Goal: Task Accomplishment & Management: Complete application form

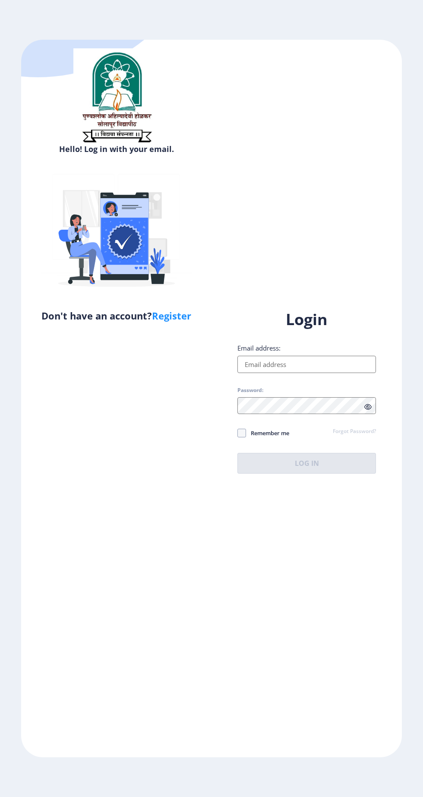
click at [320, 373] on input "Email address:" at bounding box center [307, 364] width 139 height 17
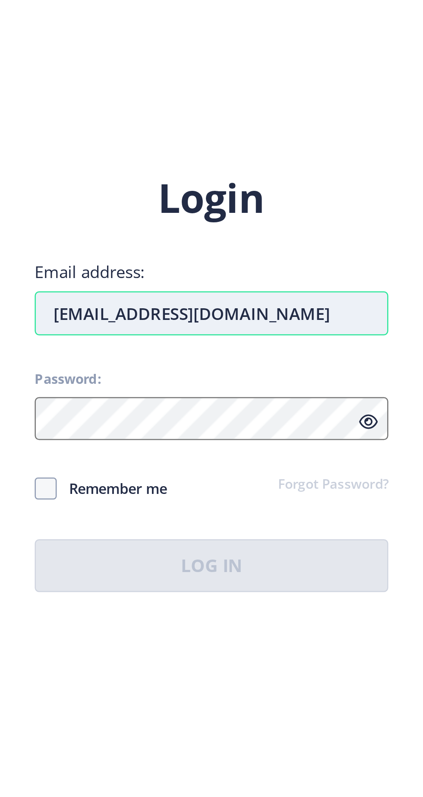
type input "[EMAIL_ADDRESS][DOMAIN_NAME]"
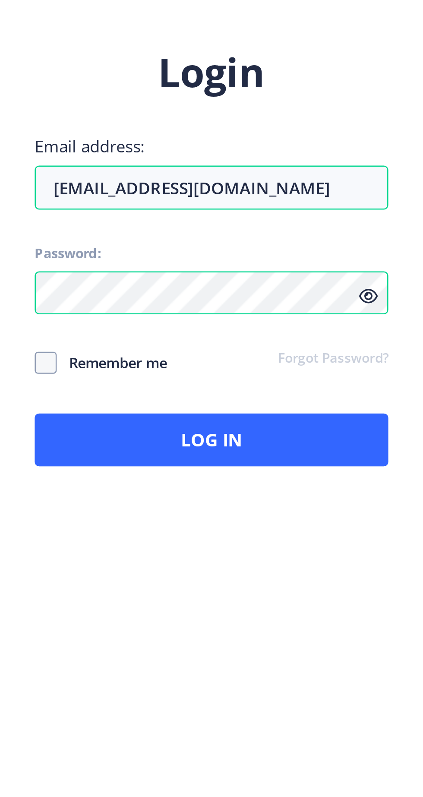
click at [270, 438] on span "Remember me" at bounding box center [267, 433] width 43 height 10
click at [238, 434] on input "Remember me" at bounding box center [238, 433] width 0 height 0
checkbox input "true"
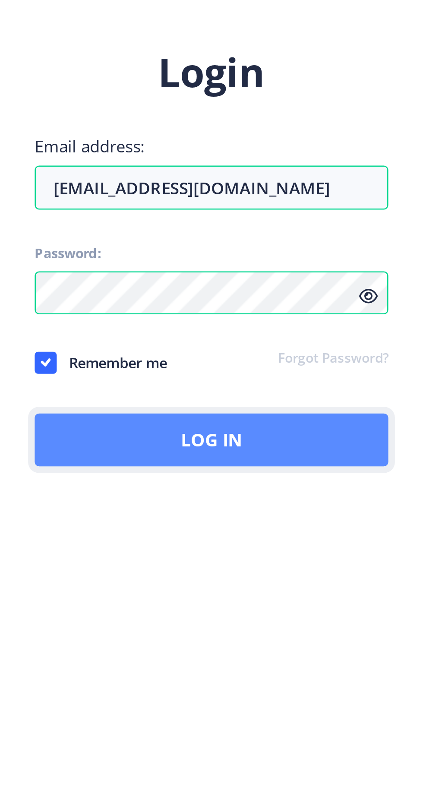
click at [348, 474] on button "Log In" at bounding box center [307, 463] width 139 height 21
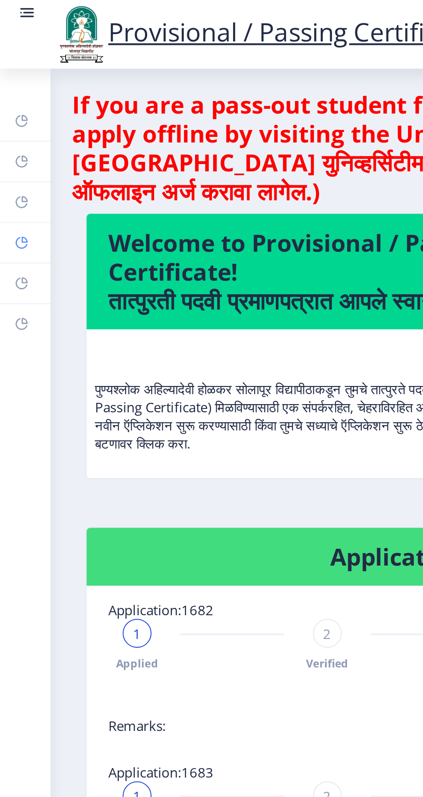
click at [7, 117] on rect at bounding box center [10, 116] width 7 height 7
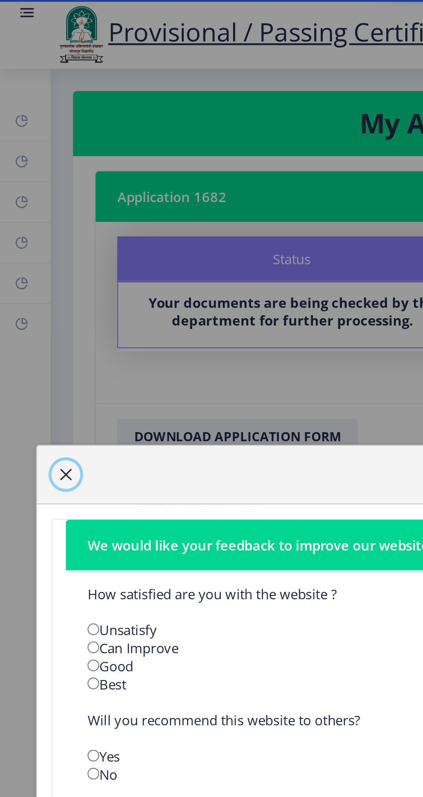
click at [35, 231] on span "button" at bounding box center [31, 227] width 7 height 7
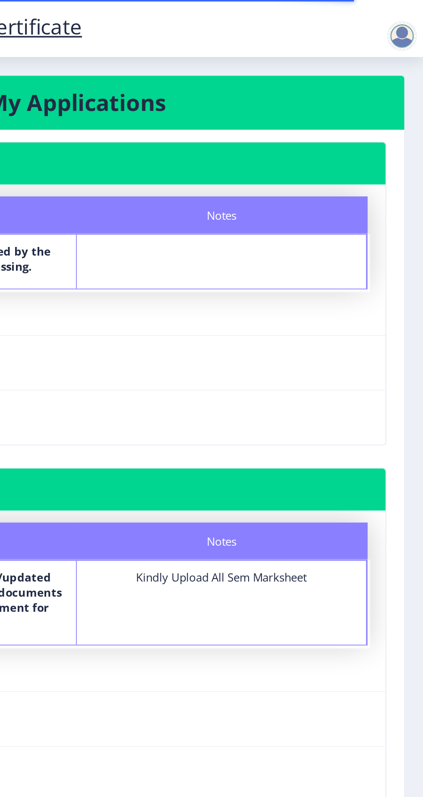
click at [410, 16] on div at bounding box center [411, 20] width 17 height 17
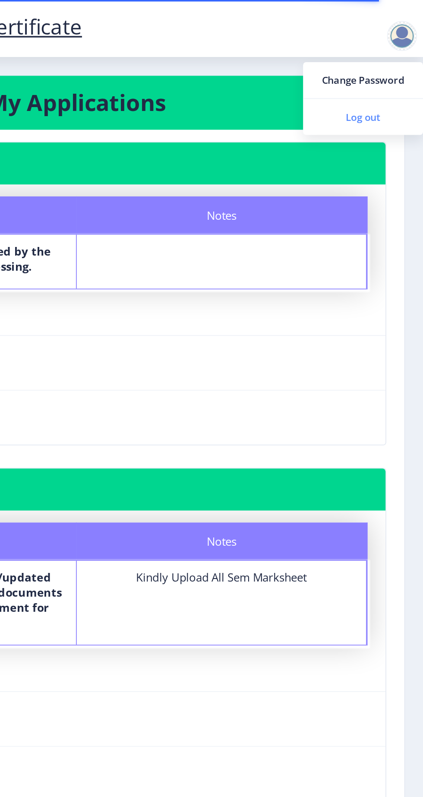
click at [399, 68] on span "Log out" at bounding box center [388, 67] width 55 height 10
